Goal: Find specific page/section: Find specific page/section

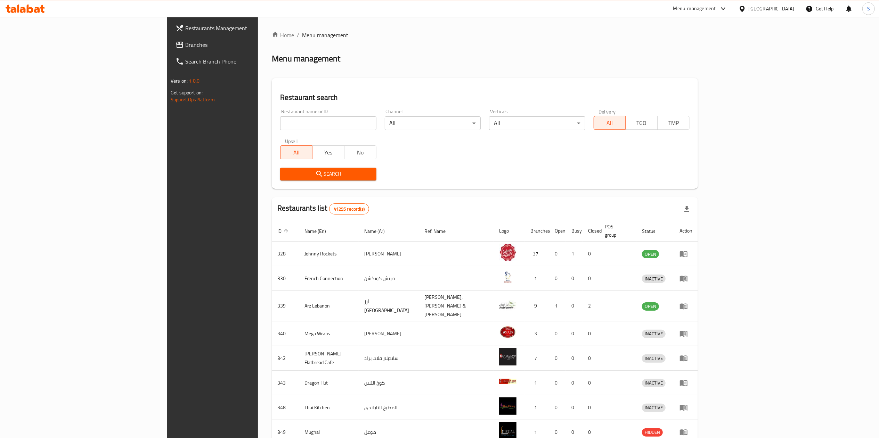
click at [280, 115] on div "Restaurant name or ID Restaurant name or ID" at bounding box center [328, 119] width 96 height 21
click at [280, 122] on input "search" at bounding box center [328, 123] width 96 height 14
type input "blooms & beans"
click button "Search" at bounding box center [328, 174] width 96 height 13
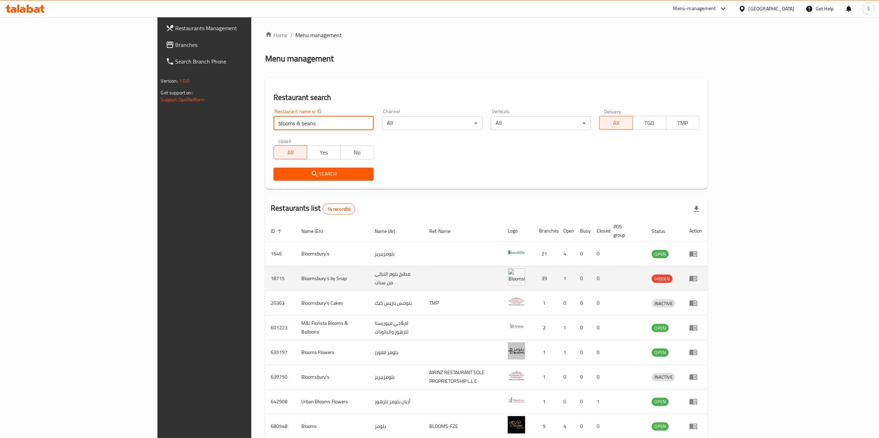
scroll to position [80, 0]
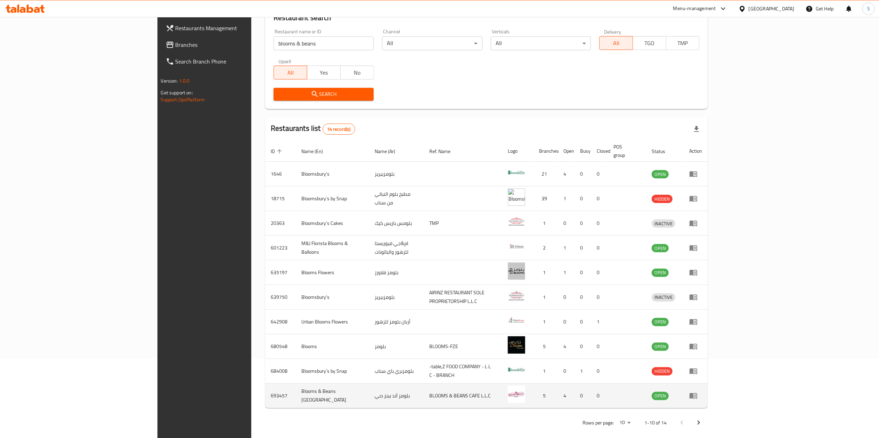
click at [265, 397] on td "693457" at bounding box center [280, 396] width 31 height 25
click at [265, 394] on td "693457" at bounding box center [280, 396] width 31 height 25
copy td "693457"
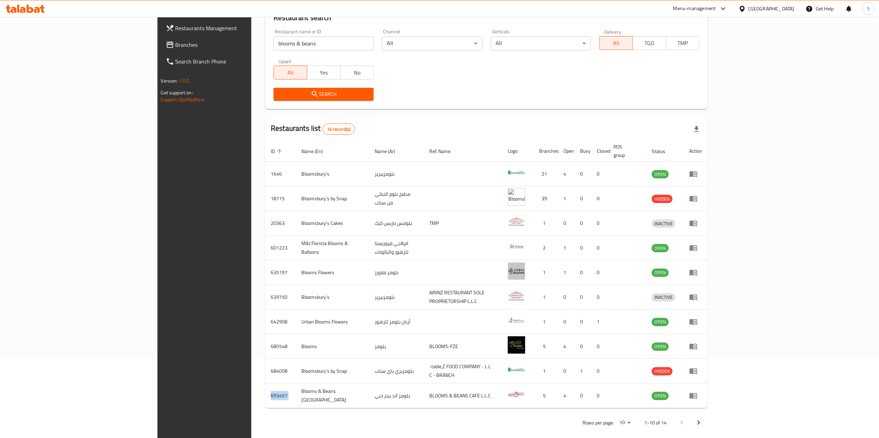
scroll to position [0, 0]
